Goal: Obtain resource: Download file/media

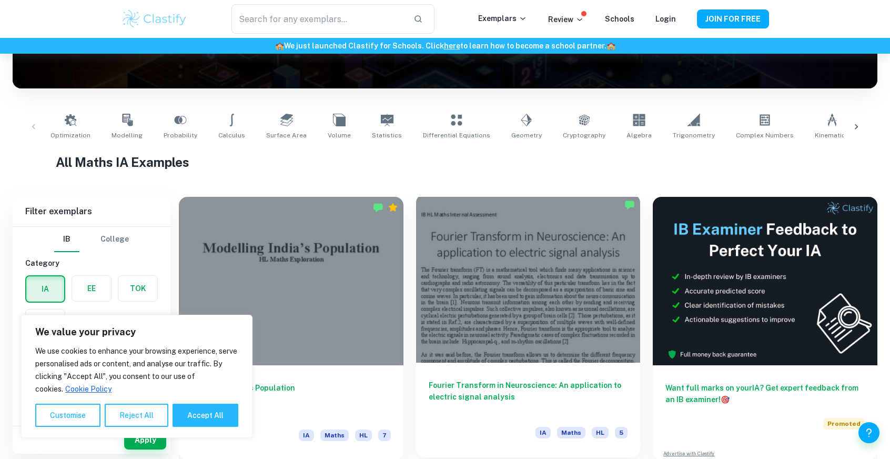
scroll to position [210, 0]
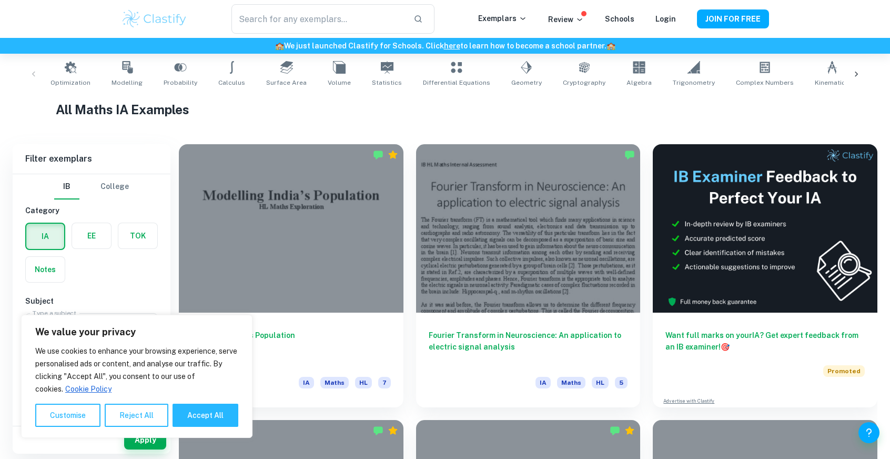
click at [217, 413] on button "Accept All" at bounding box center [206, 415] width 66 height 23
checkbox input "true"
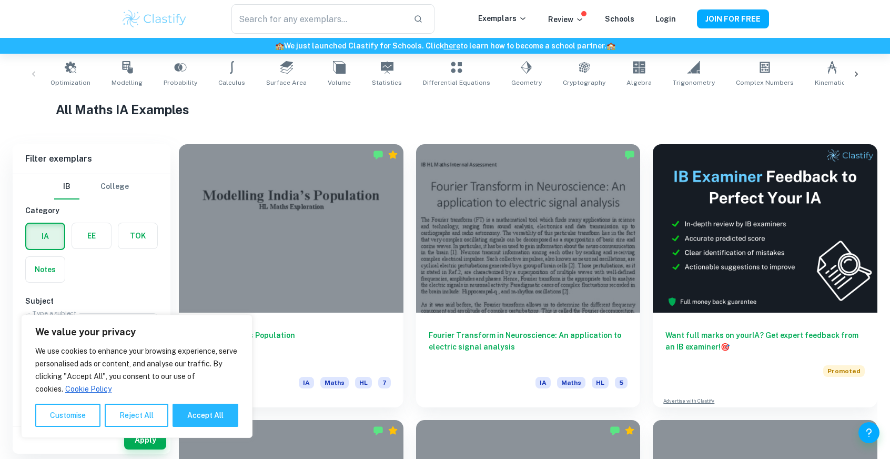
checkbox input "true"
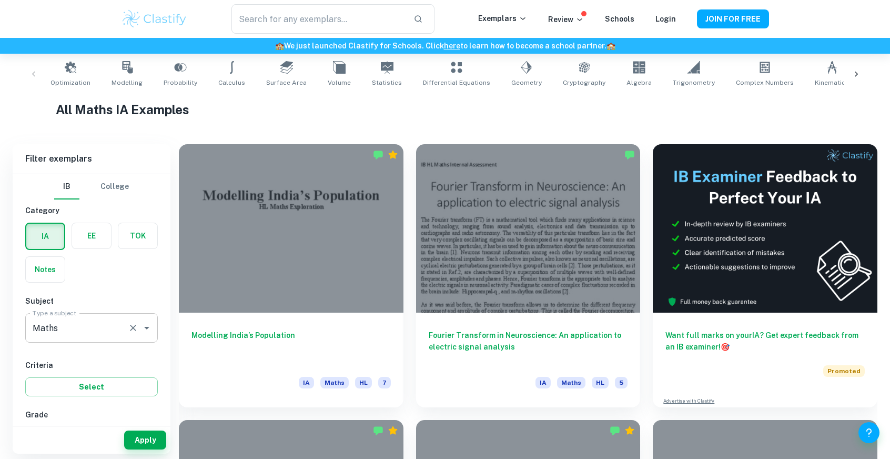
scroll to position [53, 0]
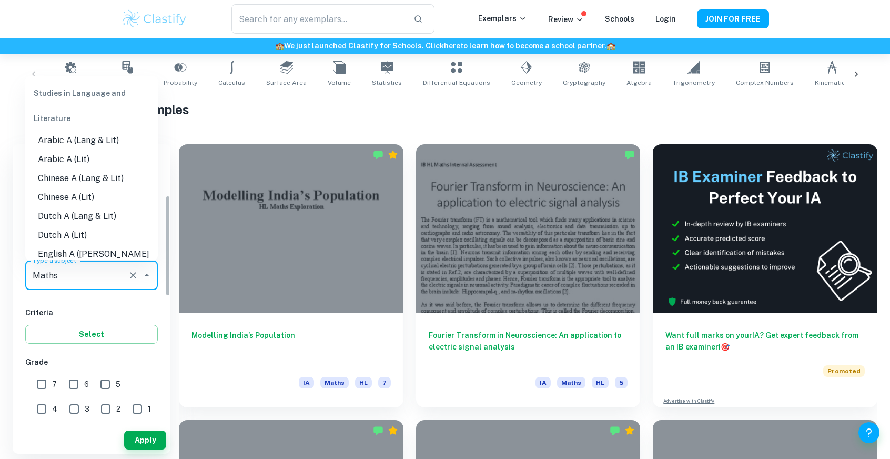
click at [107, 277] on input "Maths" at bounding box center [77, 275] width 94 height 20
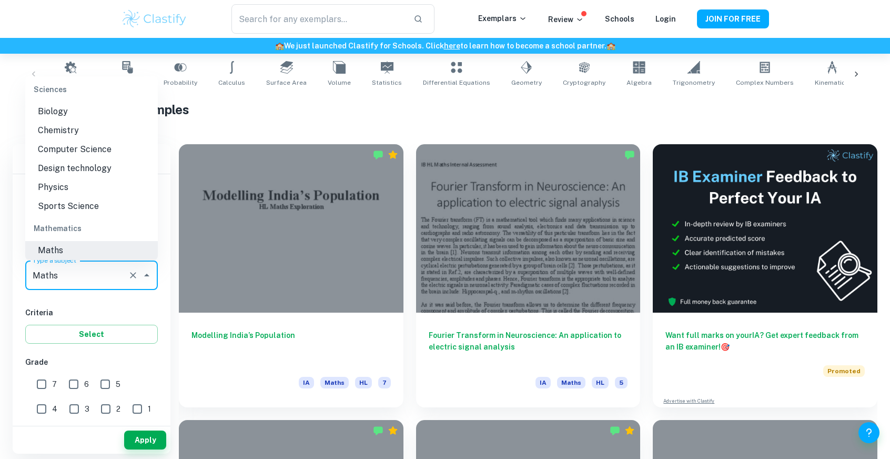
scroll to position [1357, 0]
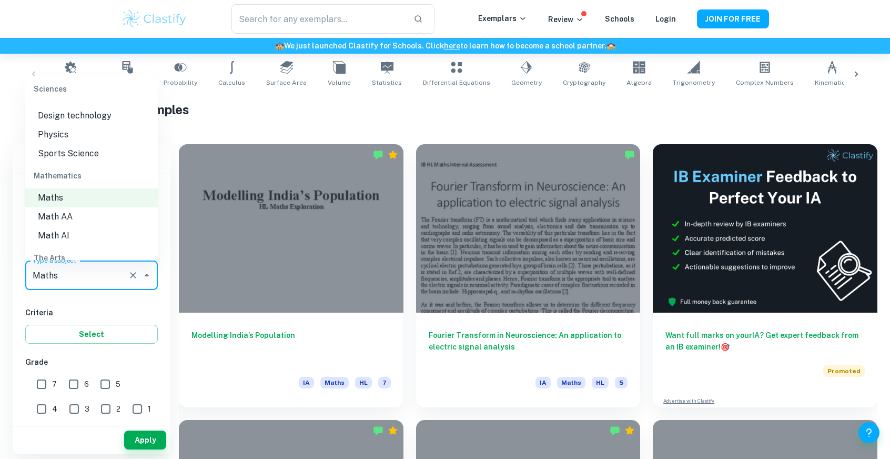
click at [77, 219] on li "Math AA" at bounding box center [91, 216] width 133 height 19
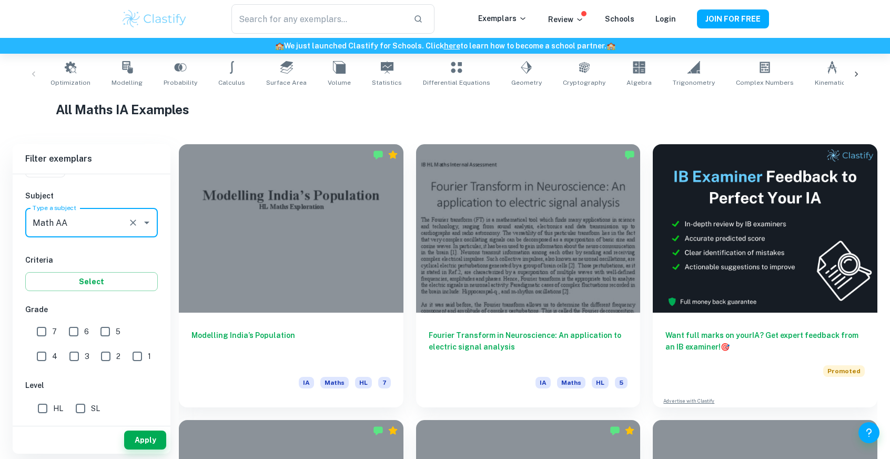
scroll to position [158, 0]
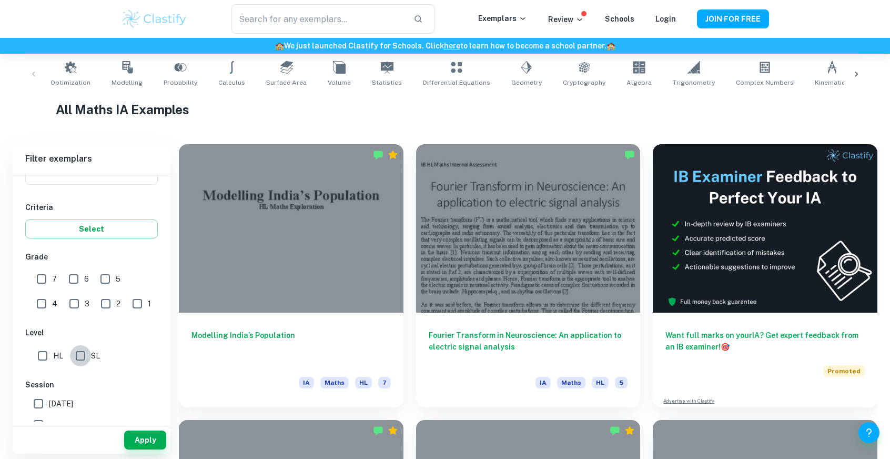
click at [73, 353] on input "SL" at bounding box center [80, 355] width 21 height 21
checkbox input "true"
click at [66, 289] on div "3" at bounding box center [82, 301] width 32 height 24
click at [54, 285] on label "7" at bounding box center [44, 278] width 26 height 21
click at [52, 285] on input "7" at bounding box center [41, 278] width 21 height 21
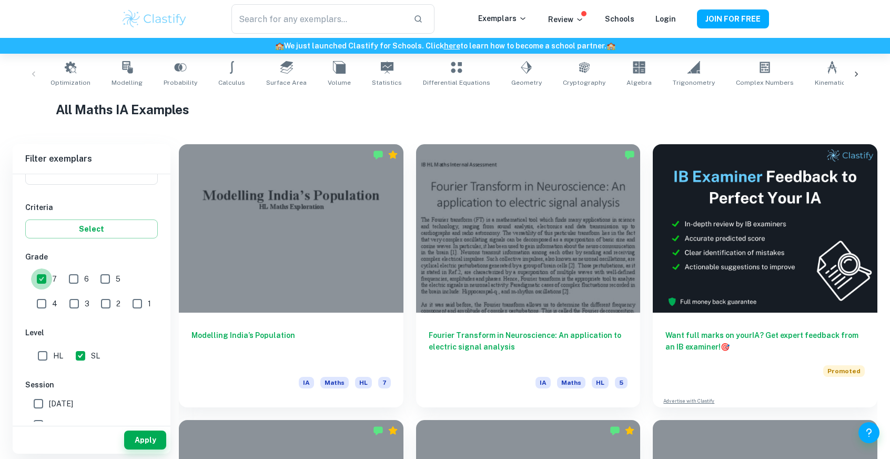
click at [52, 284] on input "7" at bounding box center [41, 278] width 21 height 21
click at [49, 285] on input "7" at bounding box center [41, 278] width 21 height 21
checkbox input "true"
click at [140, 444] on button "Apply" at bounding box center [145, 439] width 42 height 19
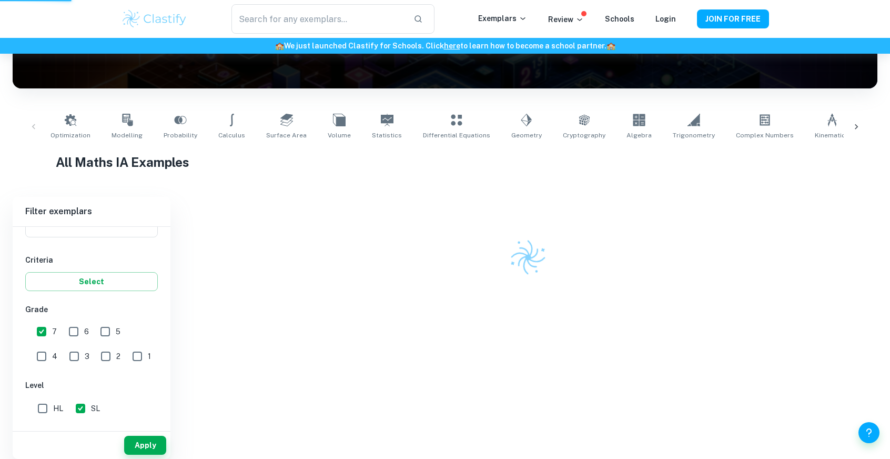
scroll to position [121, 0]
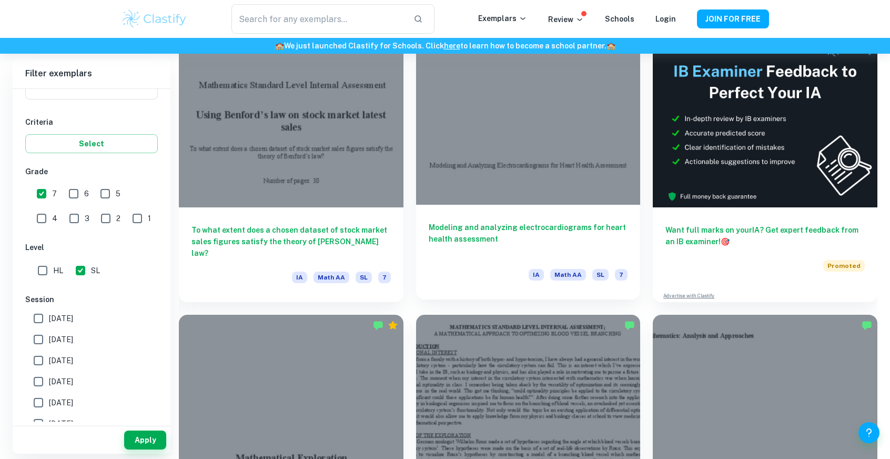
scroll to position [263, 0]
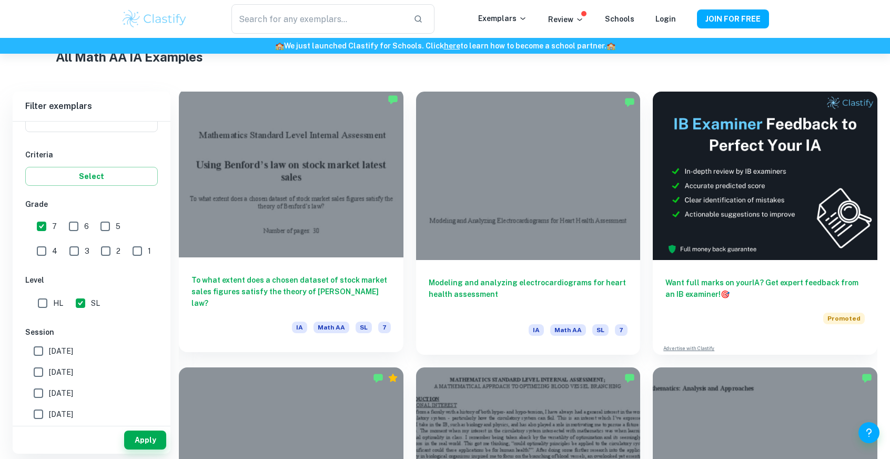
click at [377, 291] on h6 "To what extent does a chosen dataset of stock market sales figures satisfy the …" at bounding box center [291, 291] width 199 height 35
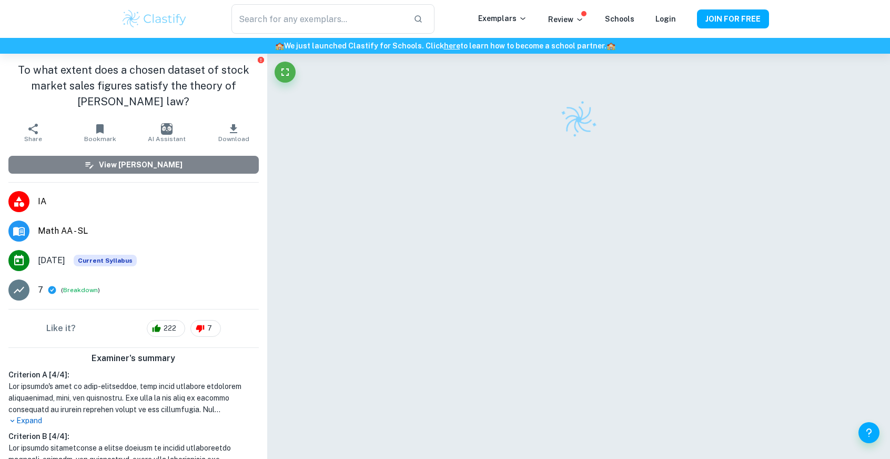
click at [193, 163] on button "View [PERSON_NAME]" at bounding box center [133, 165] width 250 height 18
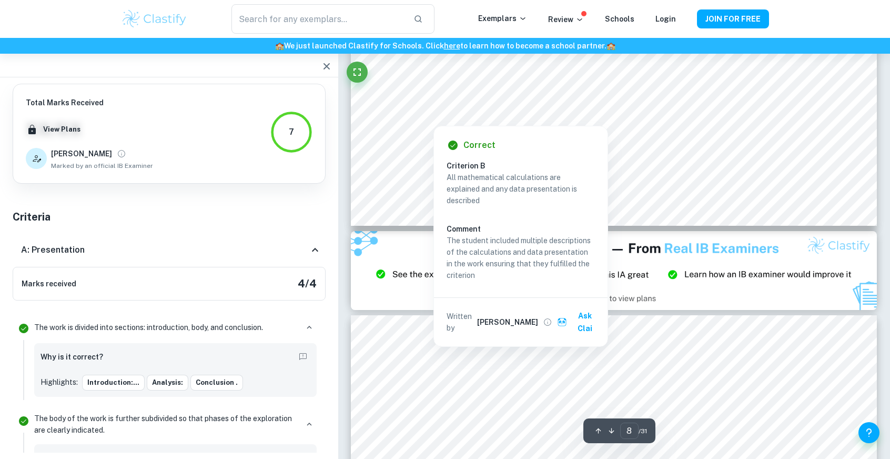
scroll to position [6048, 0]
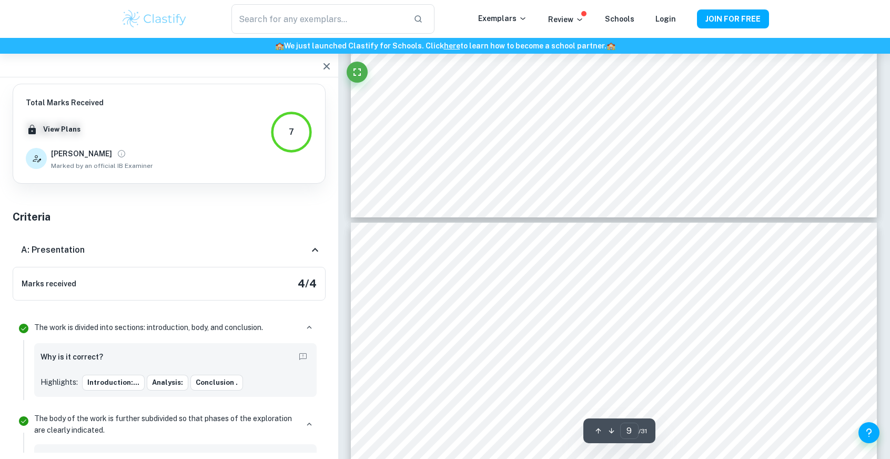
type input "10"
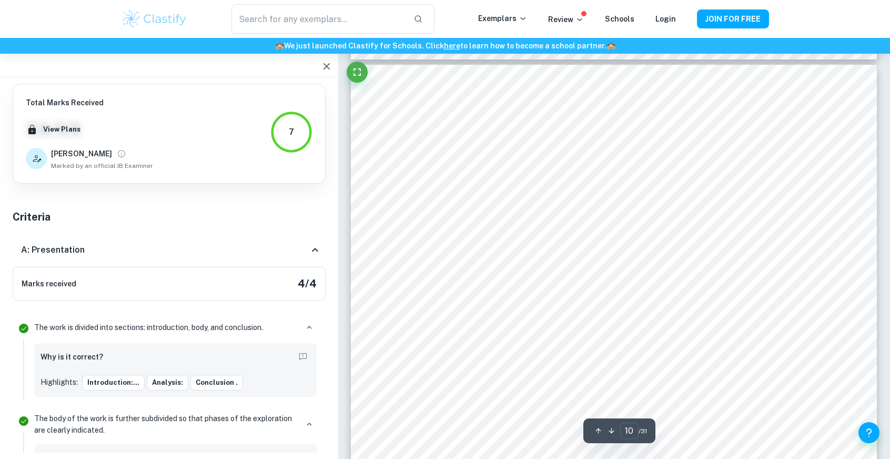
scroll to position [7153, 0]
click at [326, 65] on icon "button" at bounding box center [327, 66] width 6 height 6
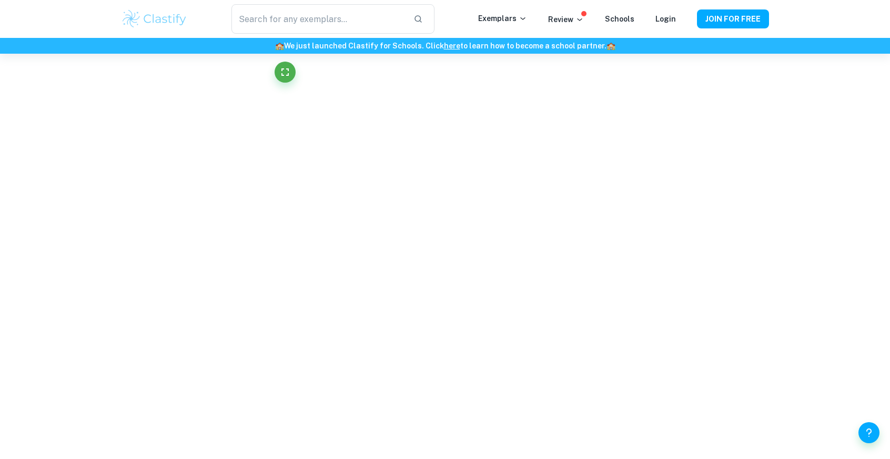
scroll to position [5870, 0]
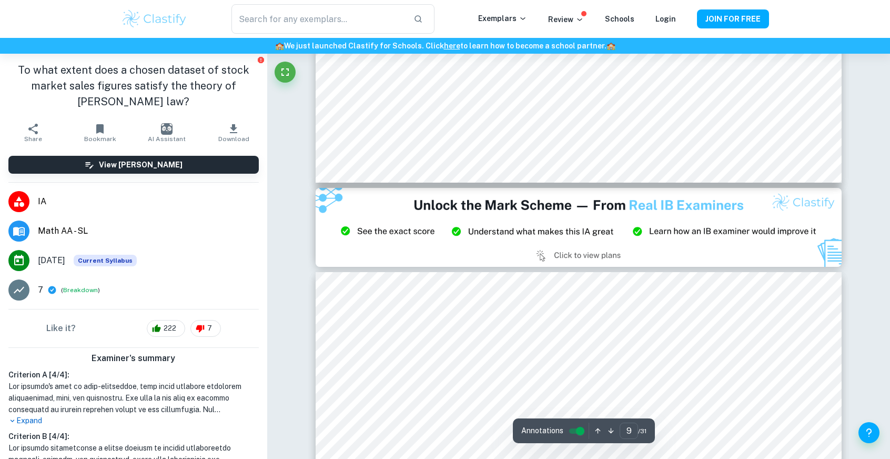
type input "8"
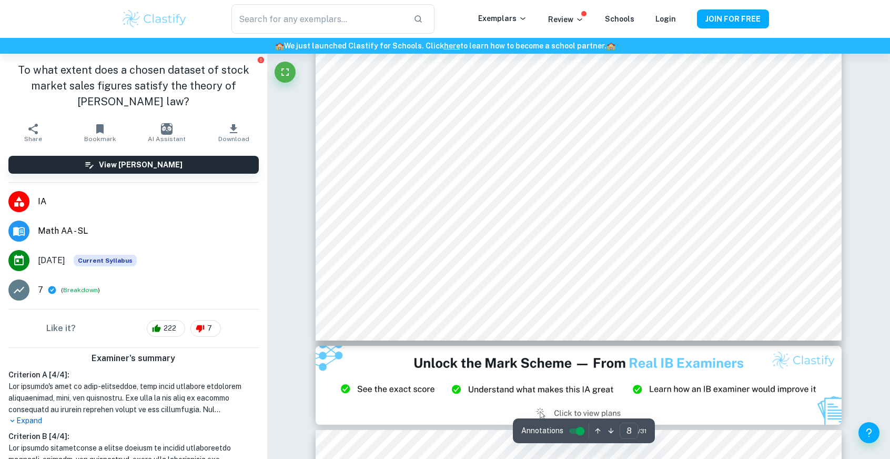
scroll to position [5660, 0]
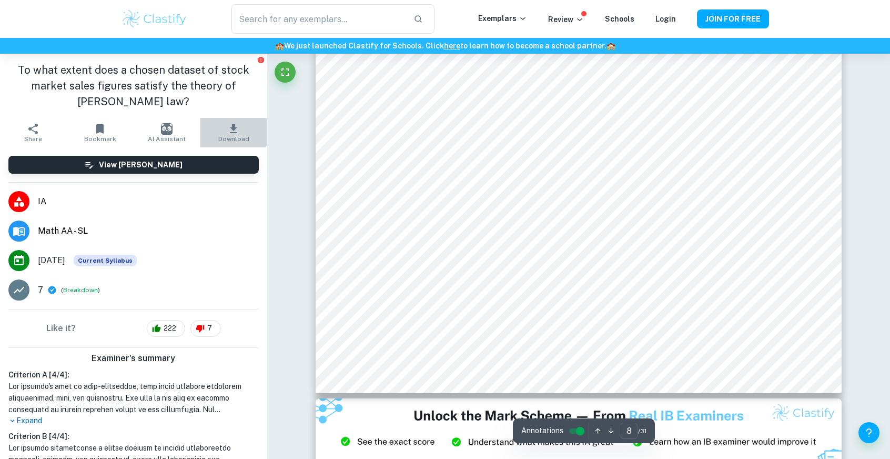
click at [227, 132] on icon "button" at bounding box center [233, 129] width 13 height 13
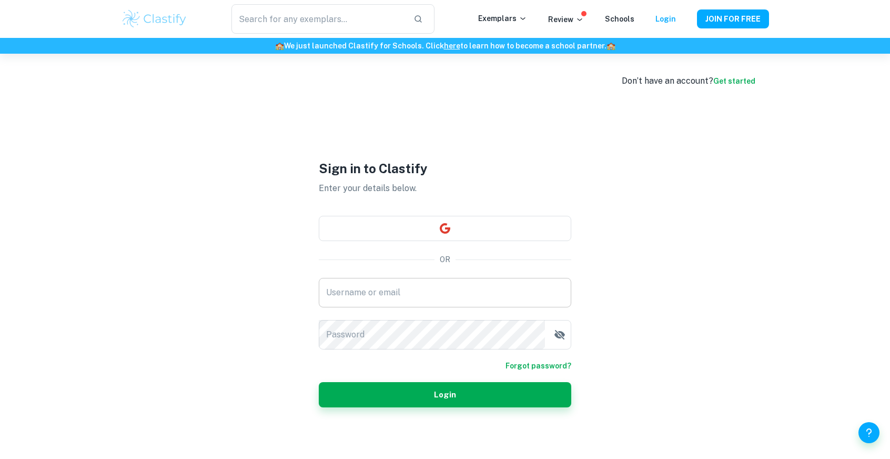
click at [420, 284] on input "Username or email" at bounding box center [445, 292] width 253 height 29
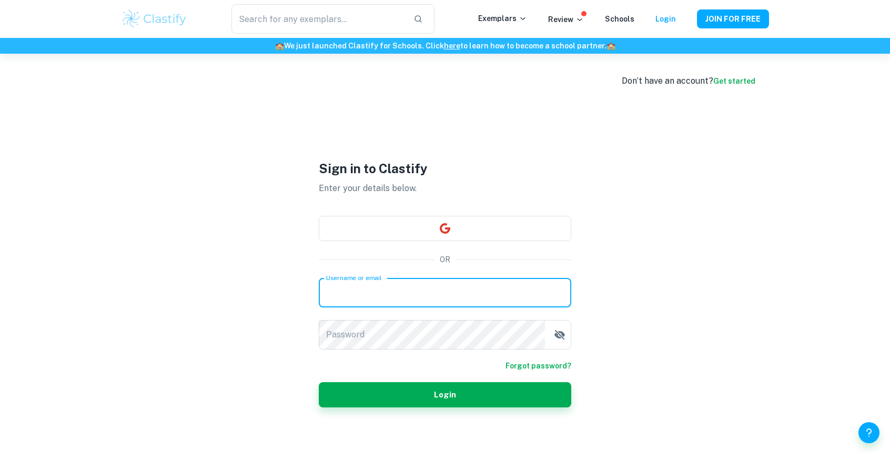
type input "[EMAIL_ADDRESS][DOMAIN_NAME]"
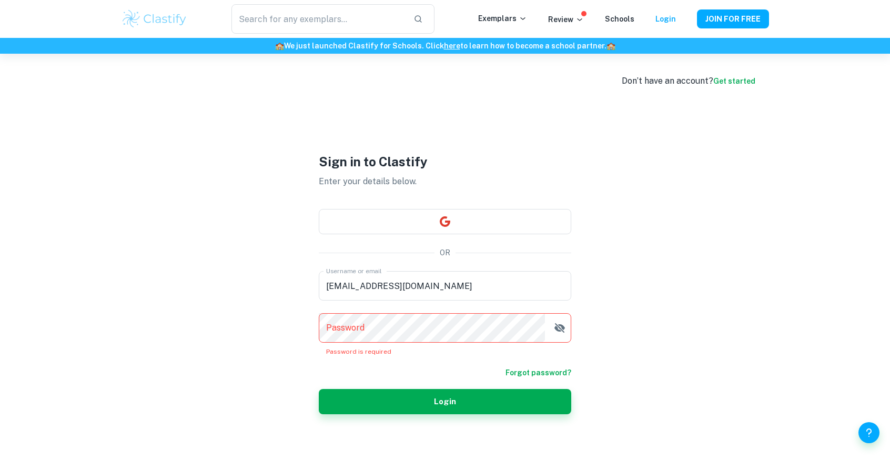
click at [740, 77] on link "Get started" at bounding box center [734, 81] width 42 height 8
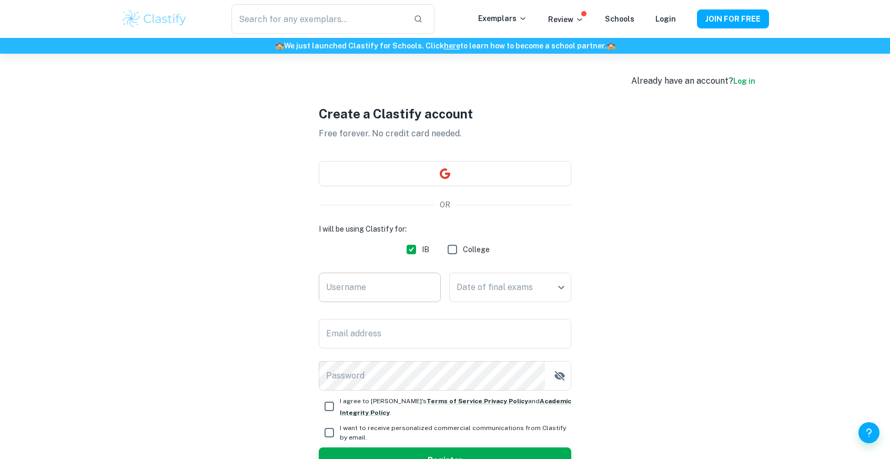
click at [379, 286] on input "Username" at bounding box center [380, 287] width 122 height 29
type input "[PERSON_NAME]"
click at [513, 286] on body "We value your privacy We use cookies to enhance your browsing experience, serve…" at bounding box center [445, 283] width 890 height 459
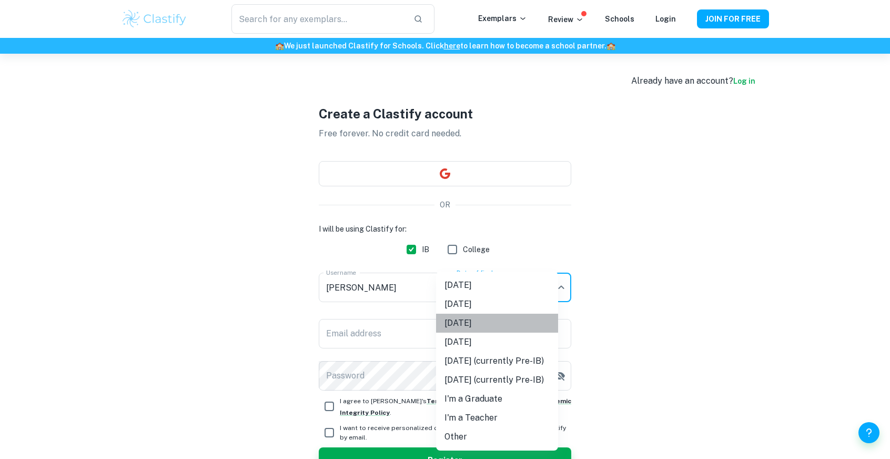
click at [480, 320] on li "[DATE]" at bounding box center [497, 323] width 122 height 19
type input "M26"
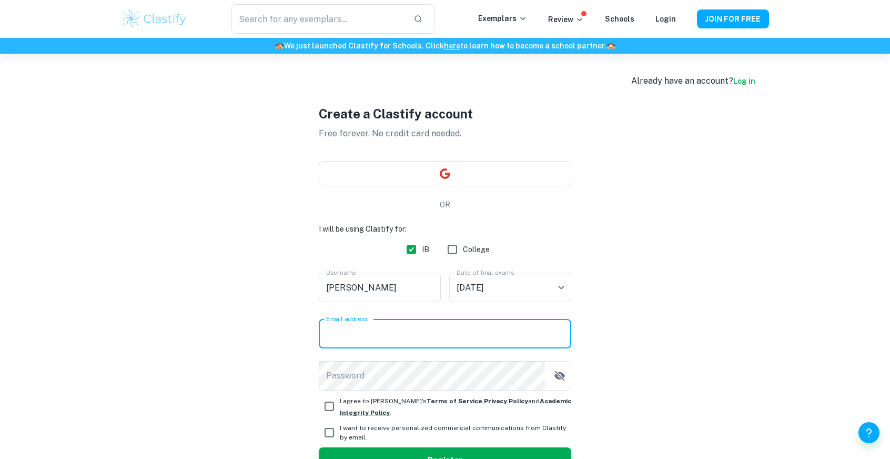
click at [367, 332] on input "Email address" at bounding box center [445, 333] width 253 height 29
type input "[EMAIL_ADDRESS][DOMAIN_NAME]"
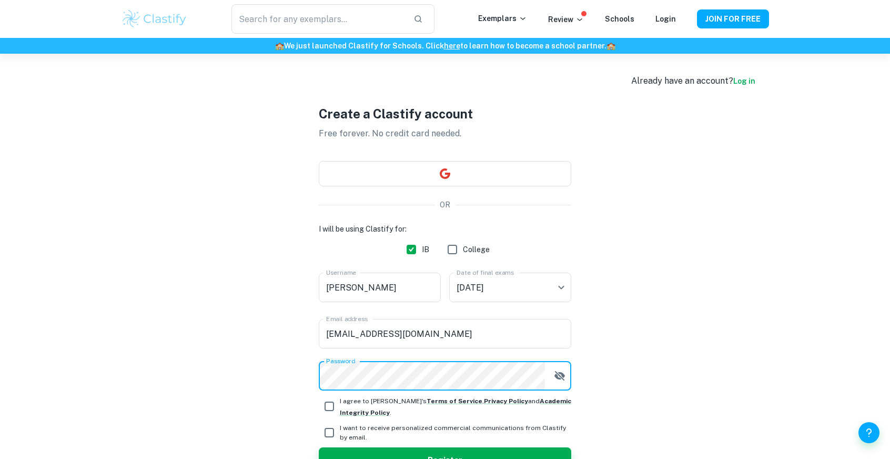
click at [555, 375] on button "button" at bounding box center [559, 375] width 21 height 21
click at [331, 411] on input "I agree to [PERSON_NAME]'s Terms of Service , Privacy Policy and Academic Integ…" at bounding box center [329, 406] width 21 height 21
checkbox input "true"
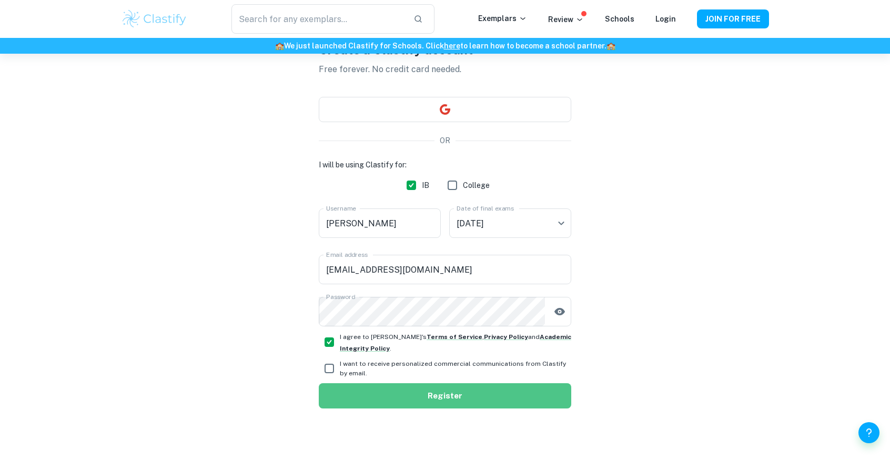
click at [437, 392] on button "Register" at bounding box center [445, 395] width 253 height 25
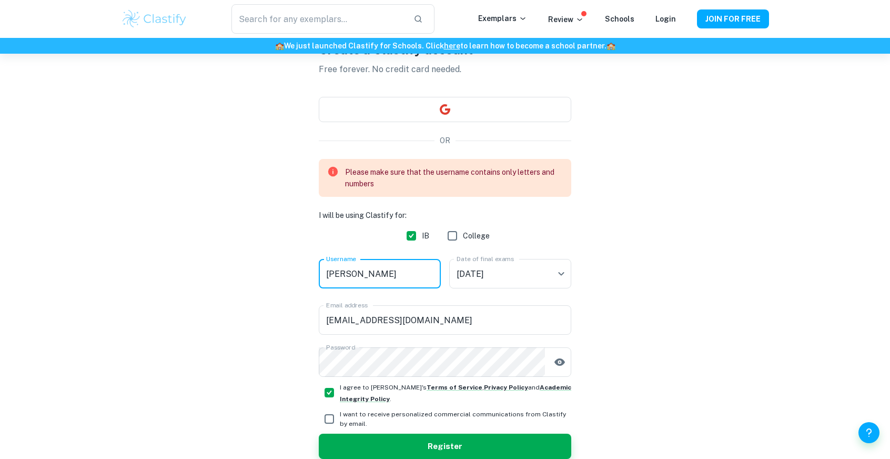
drag, startPoint x: 385, startPoint y: 270, endPoint x: 347, endPoint y: 273, distance: 37.5
click at [347, 273] on input "[PERSON_NAME]" at bounding box center [380, 273] width 122 height 29
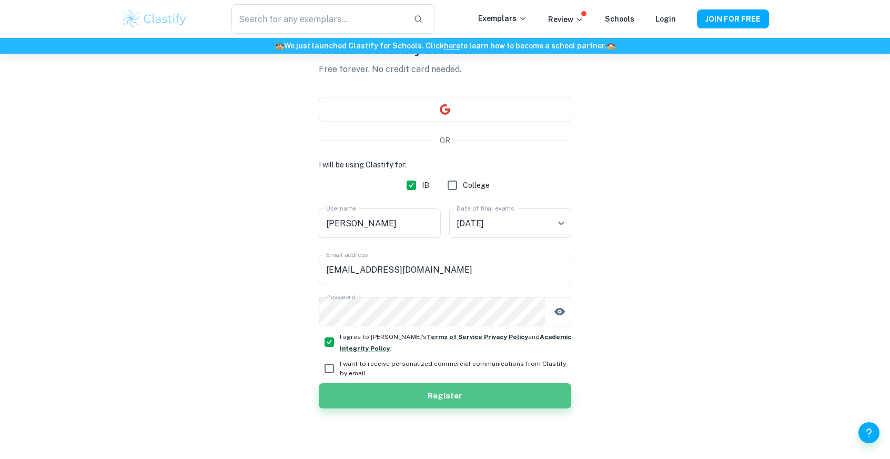
drag, startPoint x: 390, startPoint y: 391, endPoint x: 373, endPoint y: 389, distance: 17.0
click at [389, 391] on button "Register" at bounding box center [445, 395] width 253 height 25
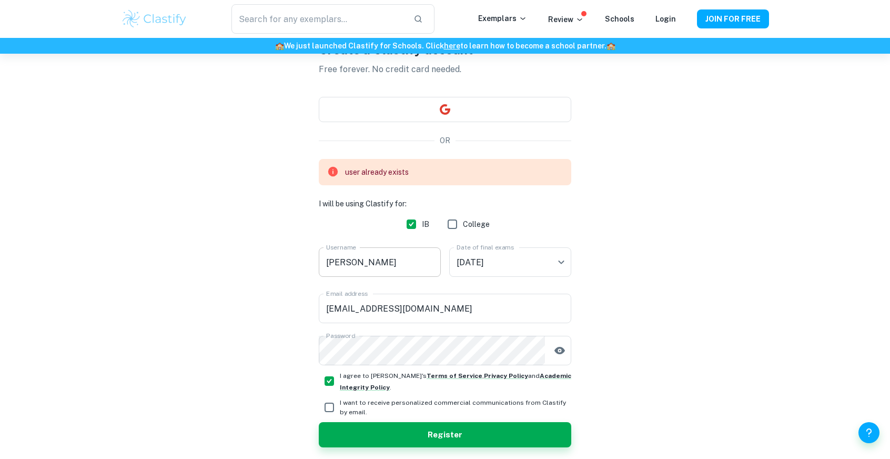
click at [387, 259] on input "[PERSON_NAME]" at bounding box center [380, 261] width 122 height 29
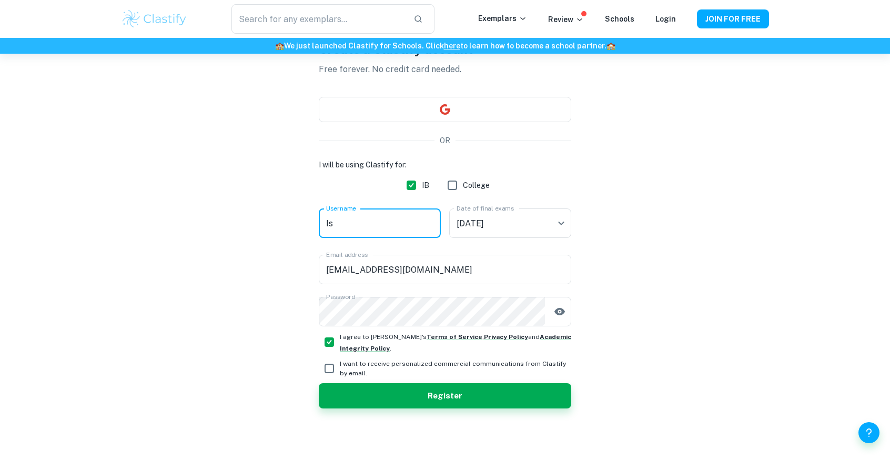
type input "I"
type input "Meteora1n"
click at [492, 390] on button "Register" at bounding box center [445, 395] width 253 height 25
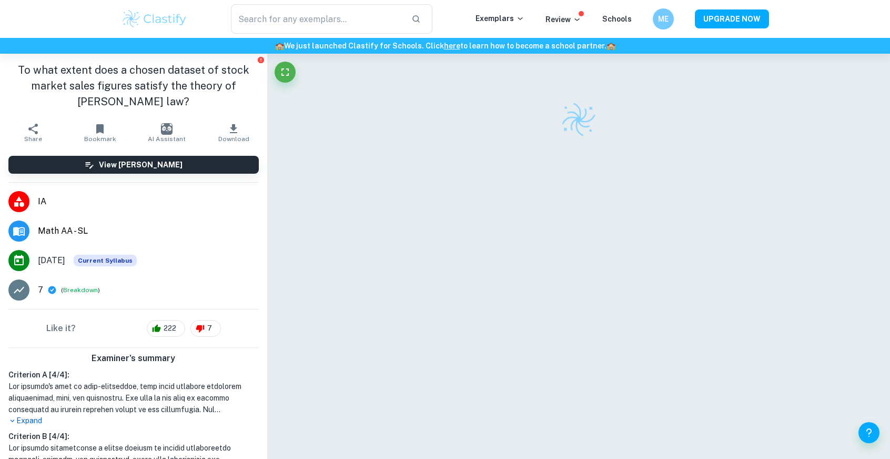
click at [218, 124] on button "Download" at bounding box center [233, 132] width 67 height 29
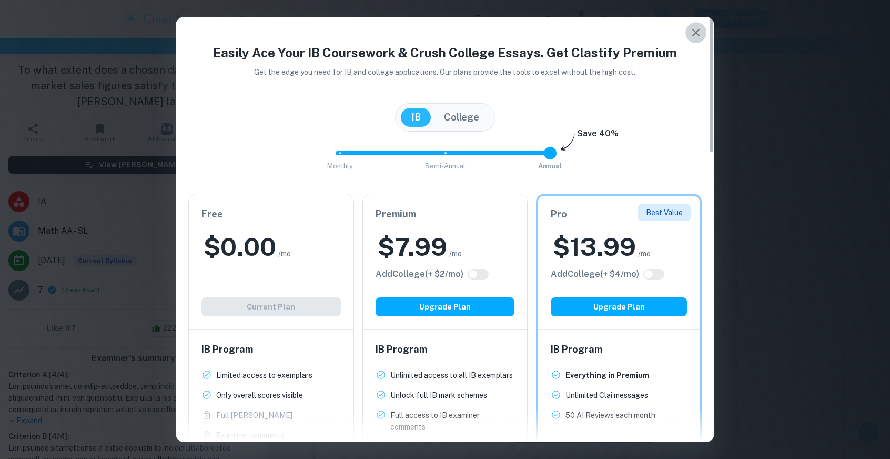
click at [702, 36] on icon "button" at bounding box center [696, 32] width 13 height 13
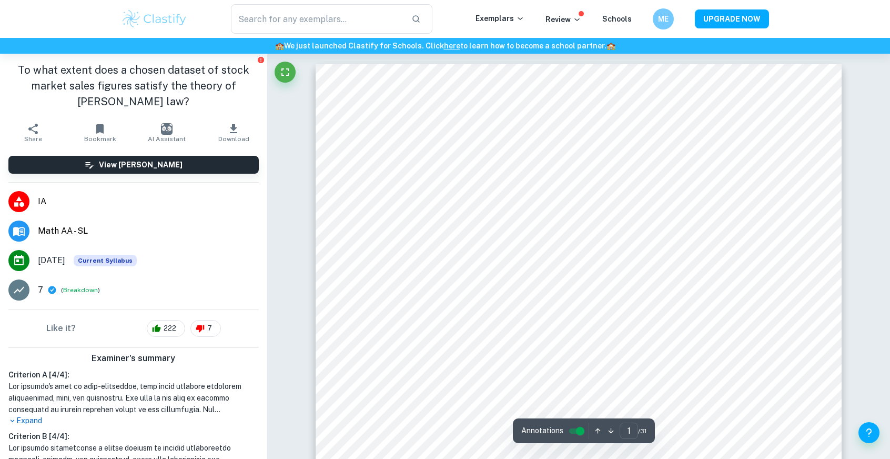
click at [218, 140] on span "Download" at bounding box center [233, 138] width 31 height 7
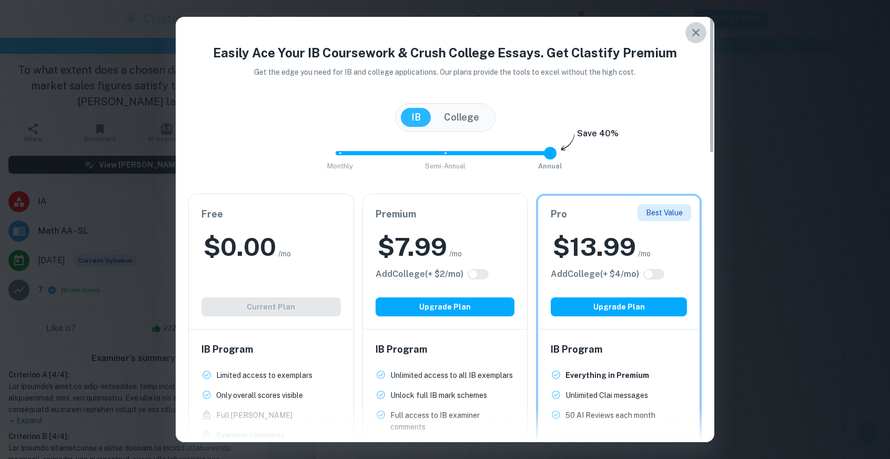
click at [700, 38] on icon "button" at bounding box center [696, 32] width 13 height 13
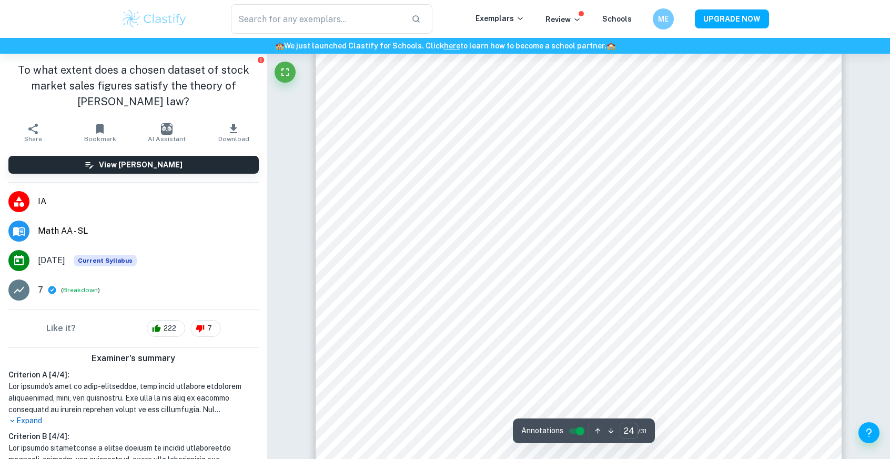
scroll to position [17540, 0]
type input "23"
